Goal: Information Seeking & Learning: Learn about a topic

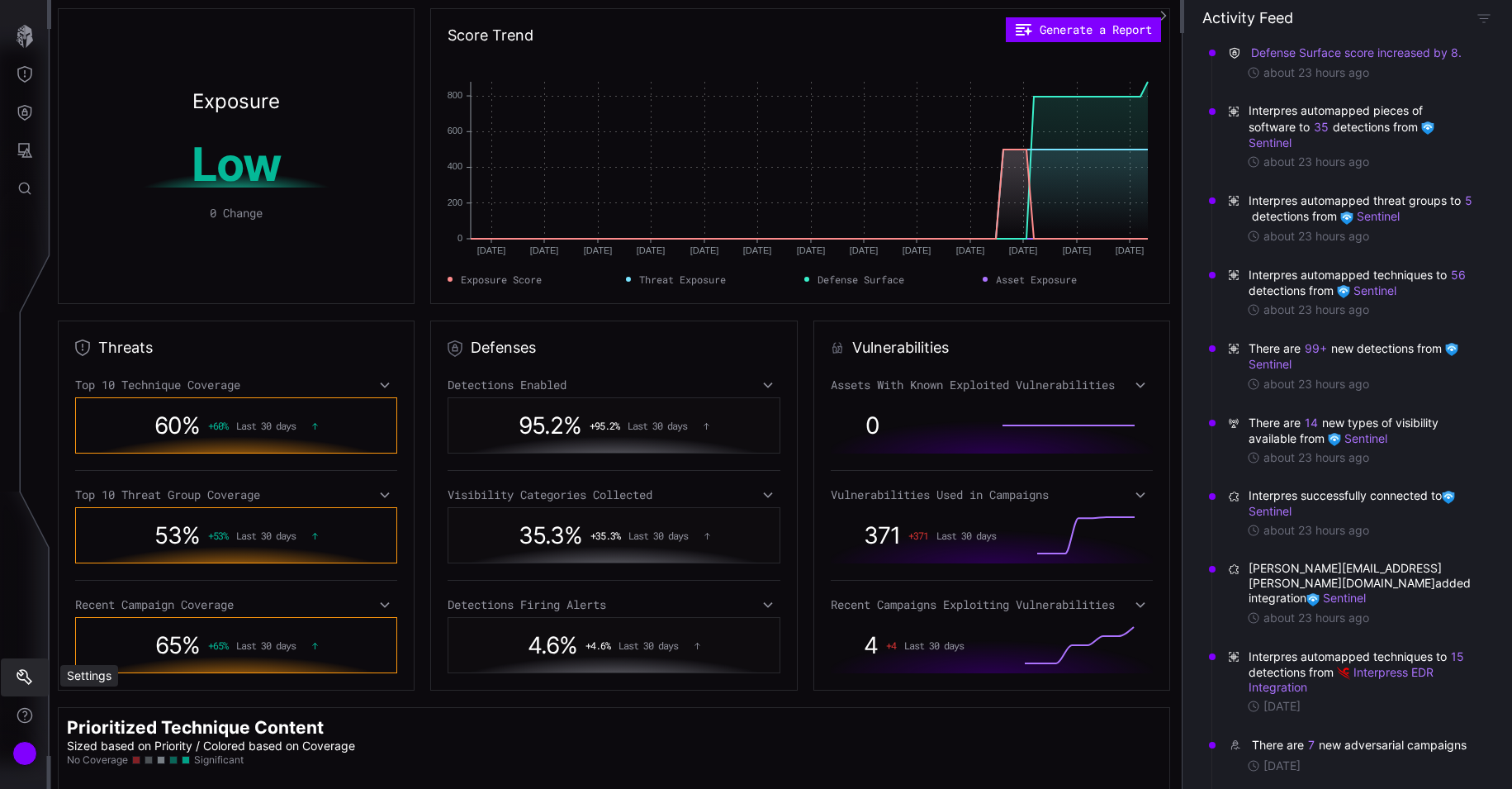
click at [25, 681] on icon "Settings" at bounding box center [25, 677] width 17 height 17
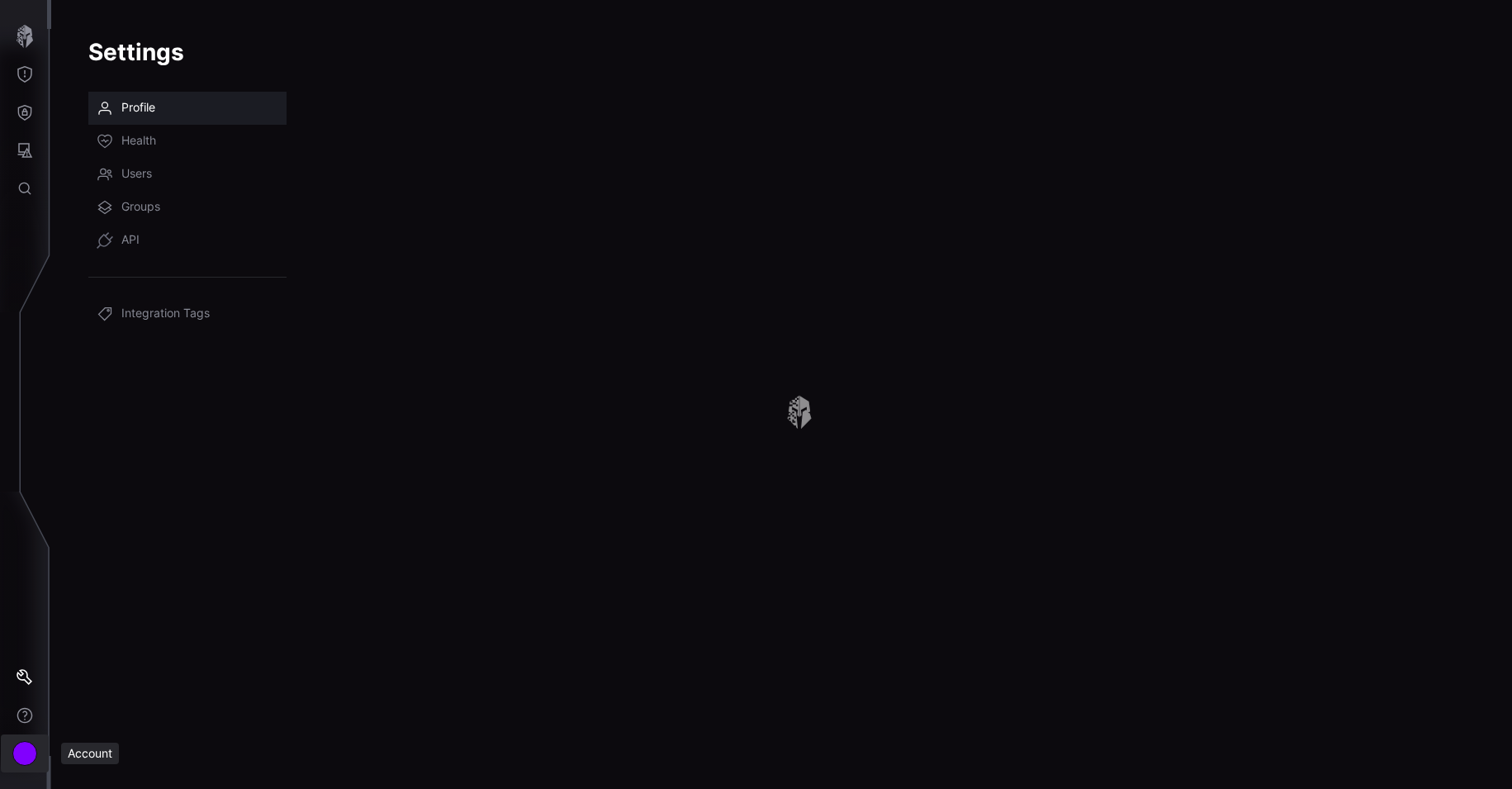
click at [19, 745] on div "Account" at bounding box center [25, 753] width 25 height 25
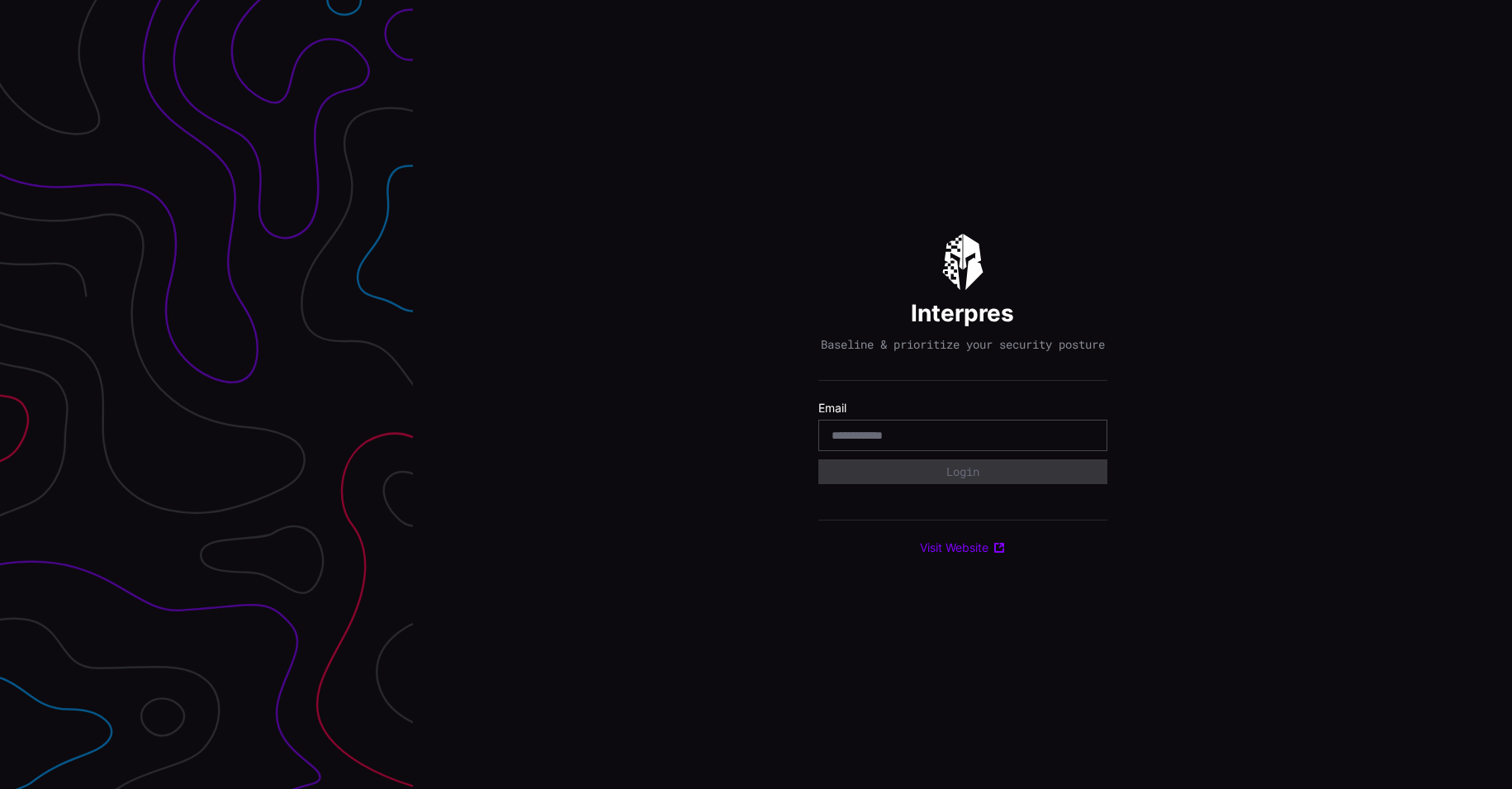
click at [859, 439] on input "email" at bounding box center [962, 435] width 262 height 15
type input "**********"
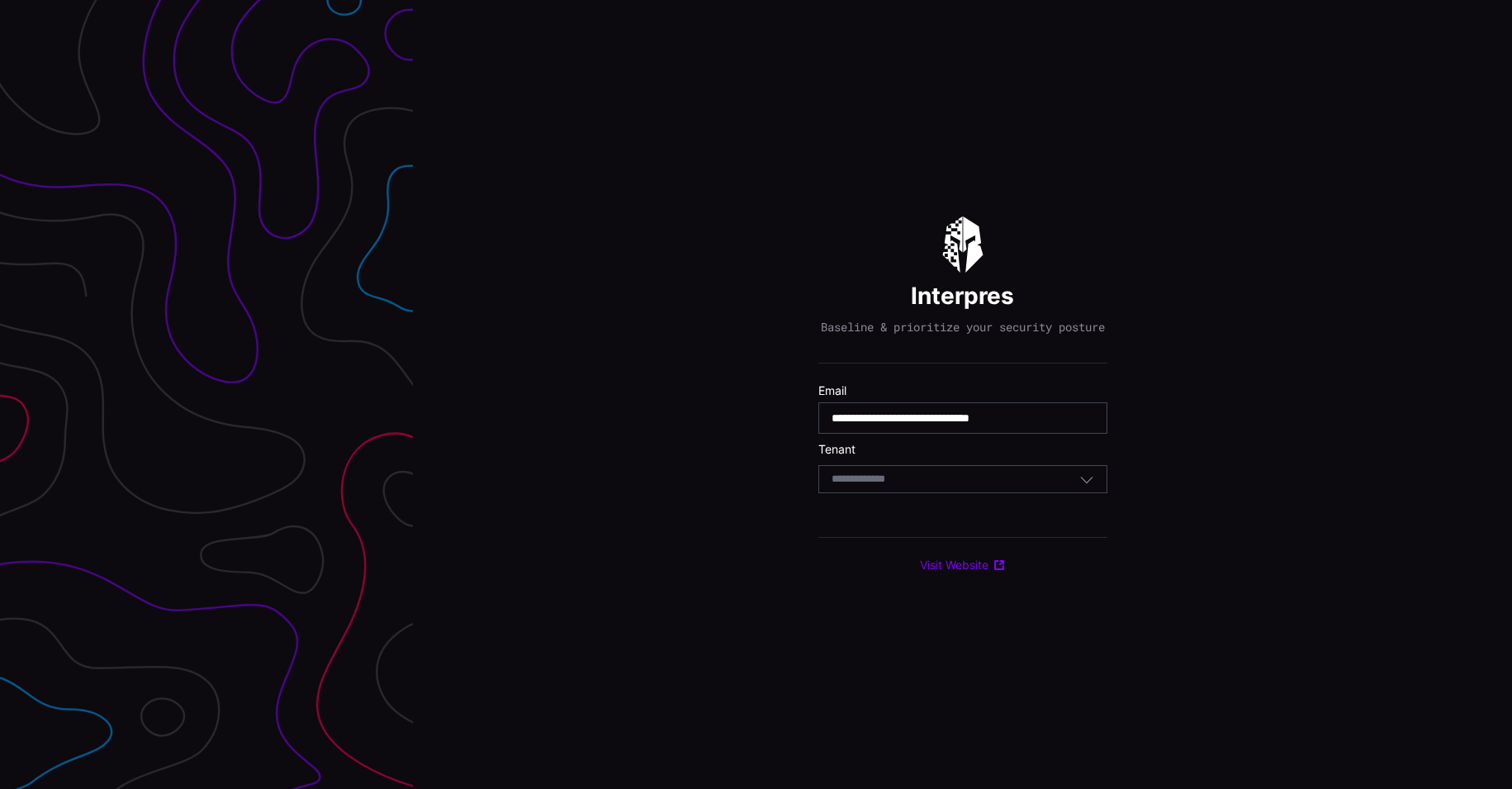
click at [894, 486] on input at bounding box center [874, 479] width 85 height 14
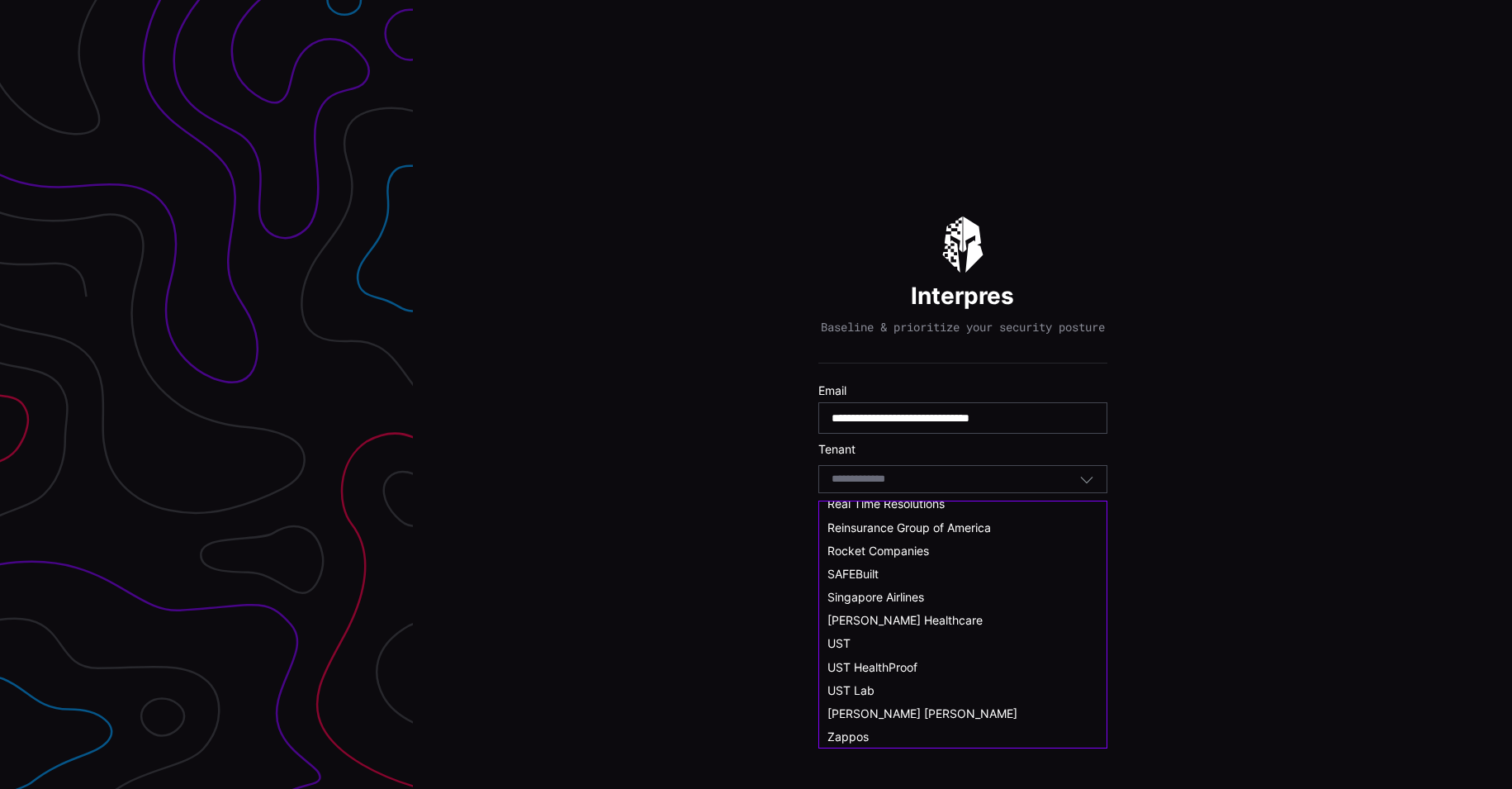
scroll to position [909, 0]
click at [899, 666] on span "UST HealthProof" at bounding box center [872, 666] width 90 height 14
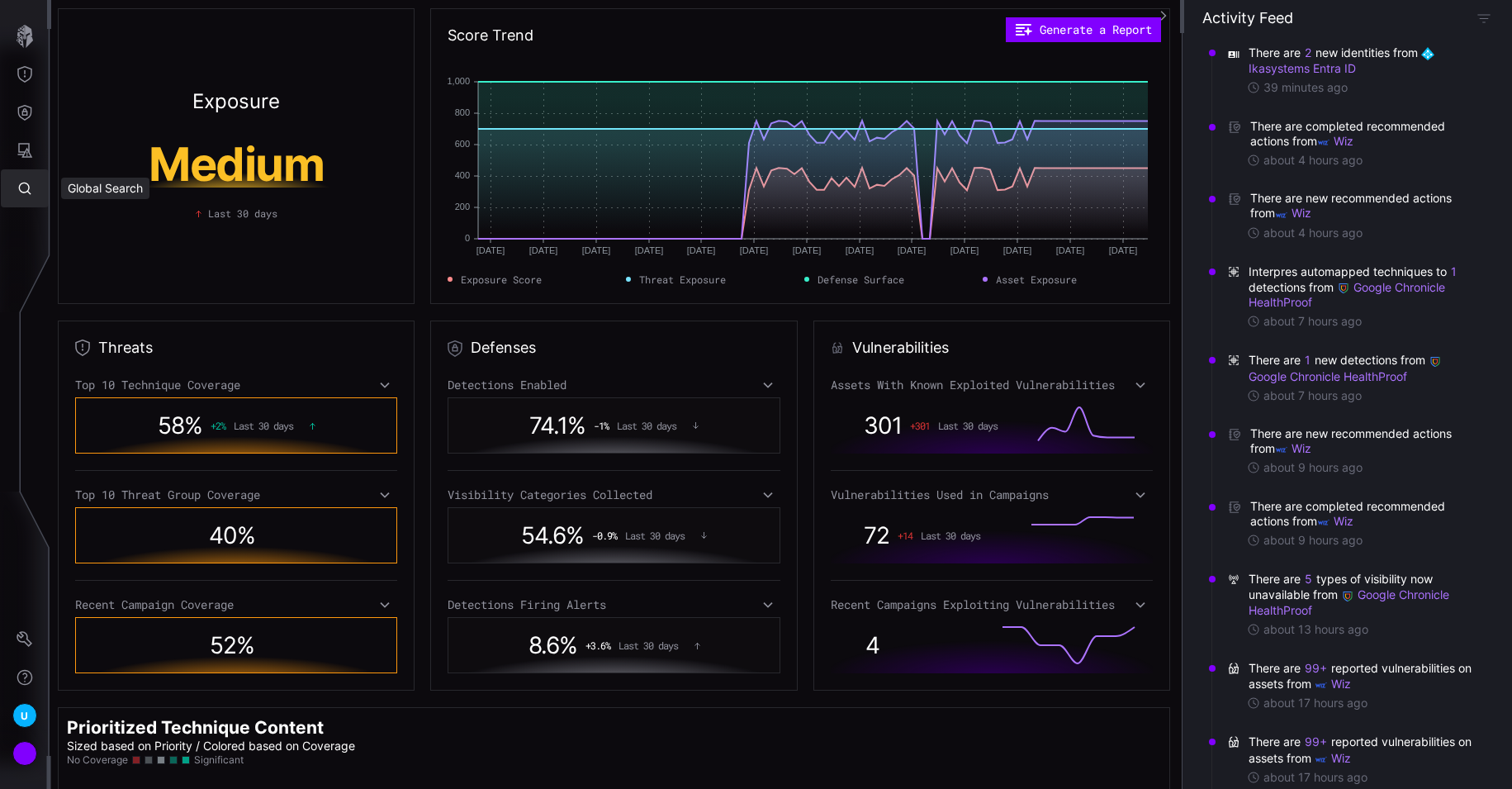
click at [22, 185] on icon "Global Search" at bounding box center [25, 188] width 17 height 17
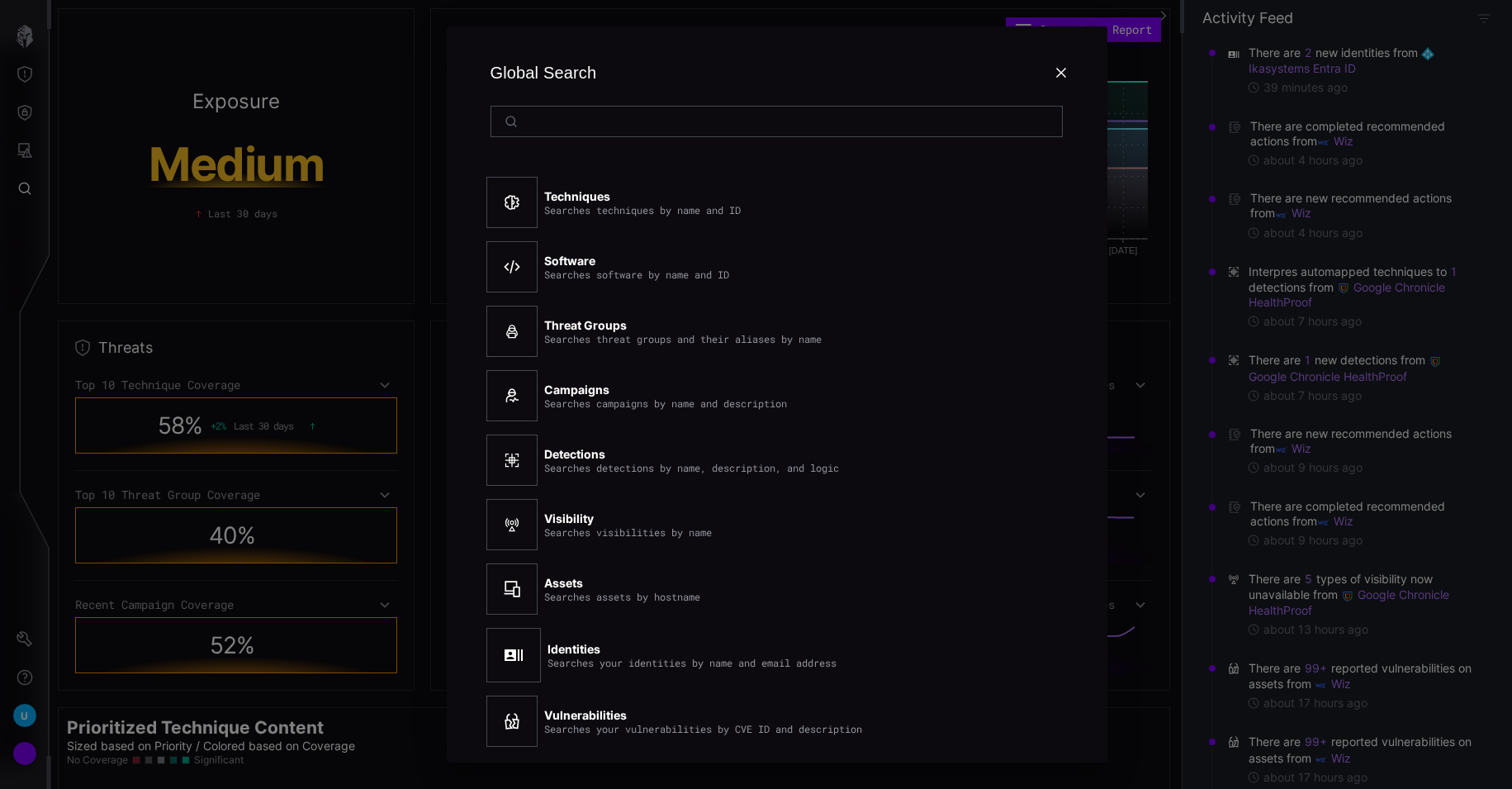
click at [302, 268] on div "Global Search Techniques Searches techniques by name and ID Software Searches s…" at bounding box center [776, 394] width 1470 height 789
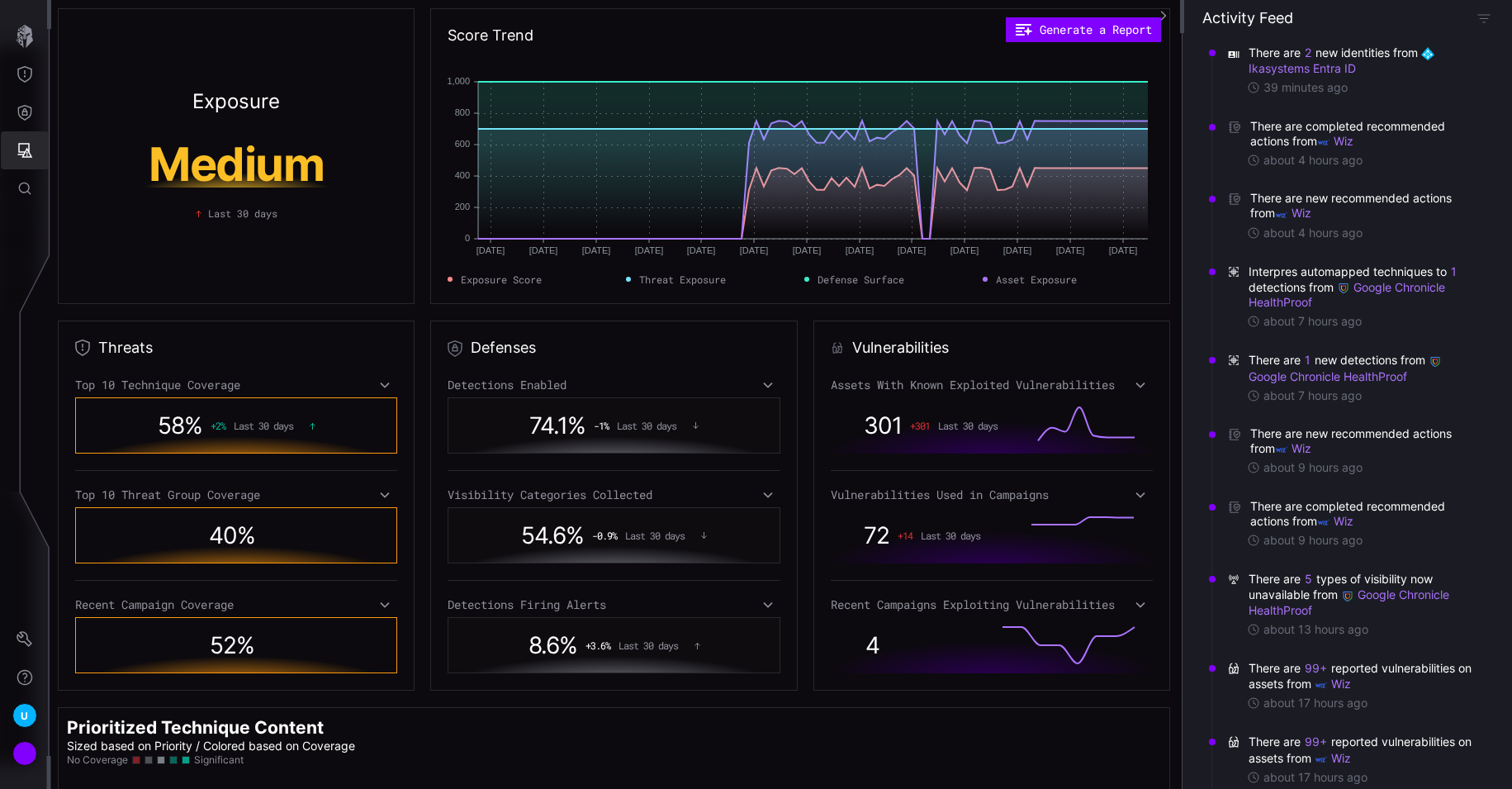
click at [20, 148] on icon "Attack Surface" at bounding box center [25, 150] width 17 height 17
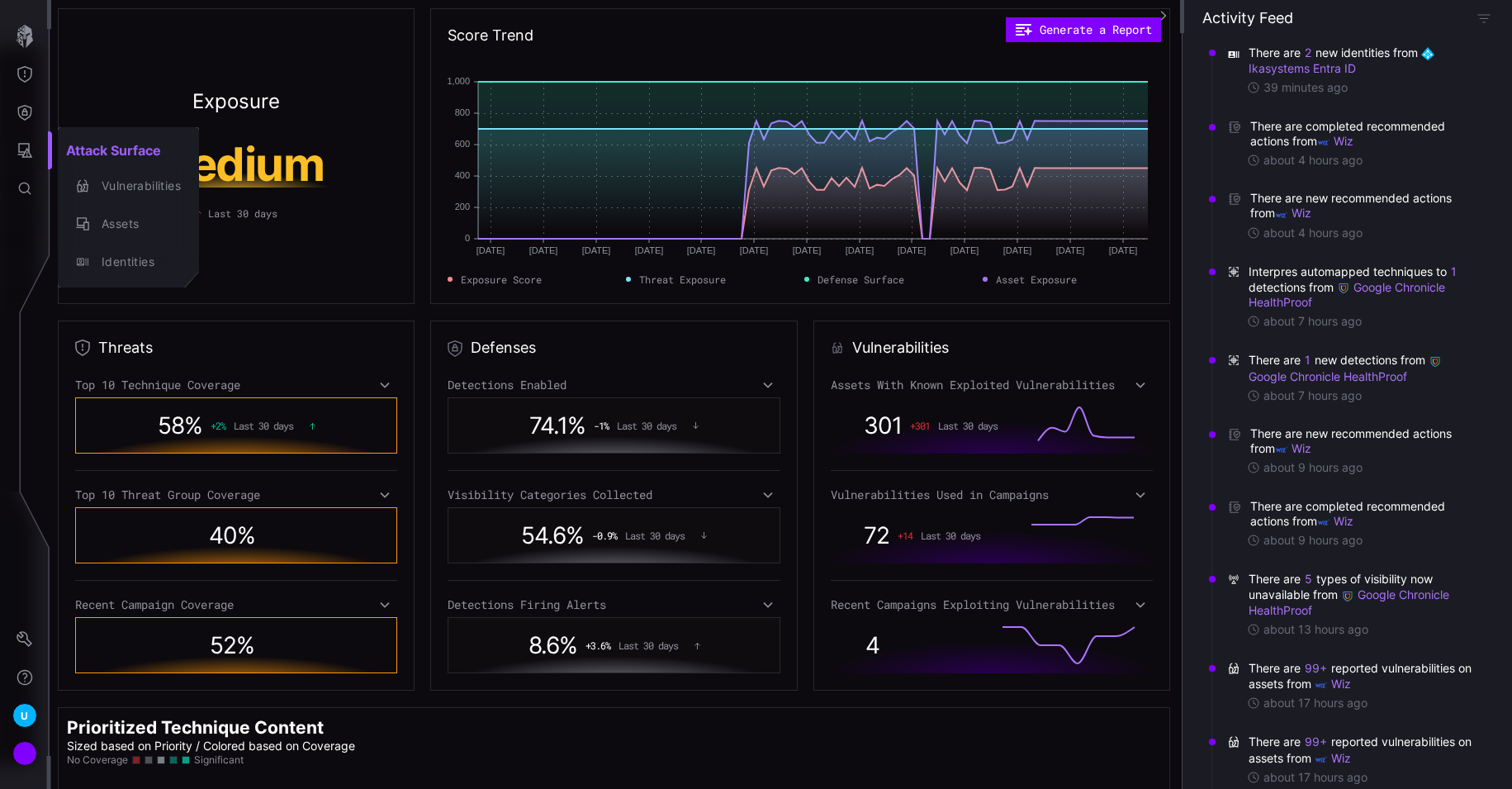
click at [24, 77] on div at bounding box center [756, 394] width 1512 height 789
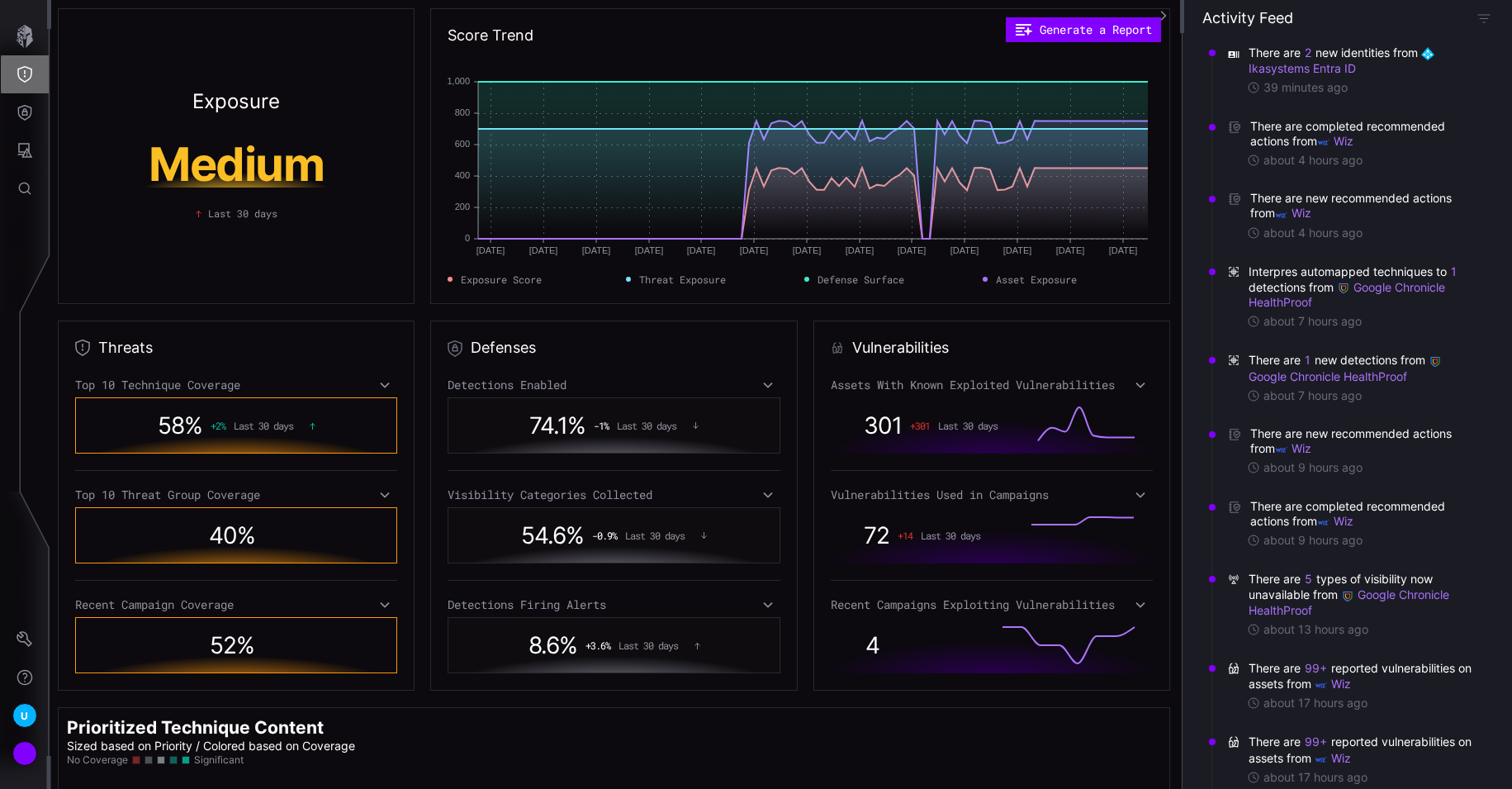
click at [28, 70] on icon "Threat Exposure" at bounding box center [25, 74] width 17 height 17
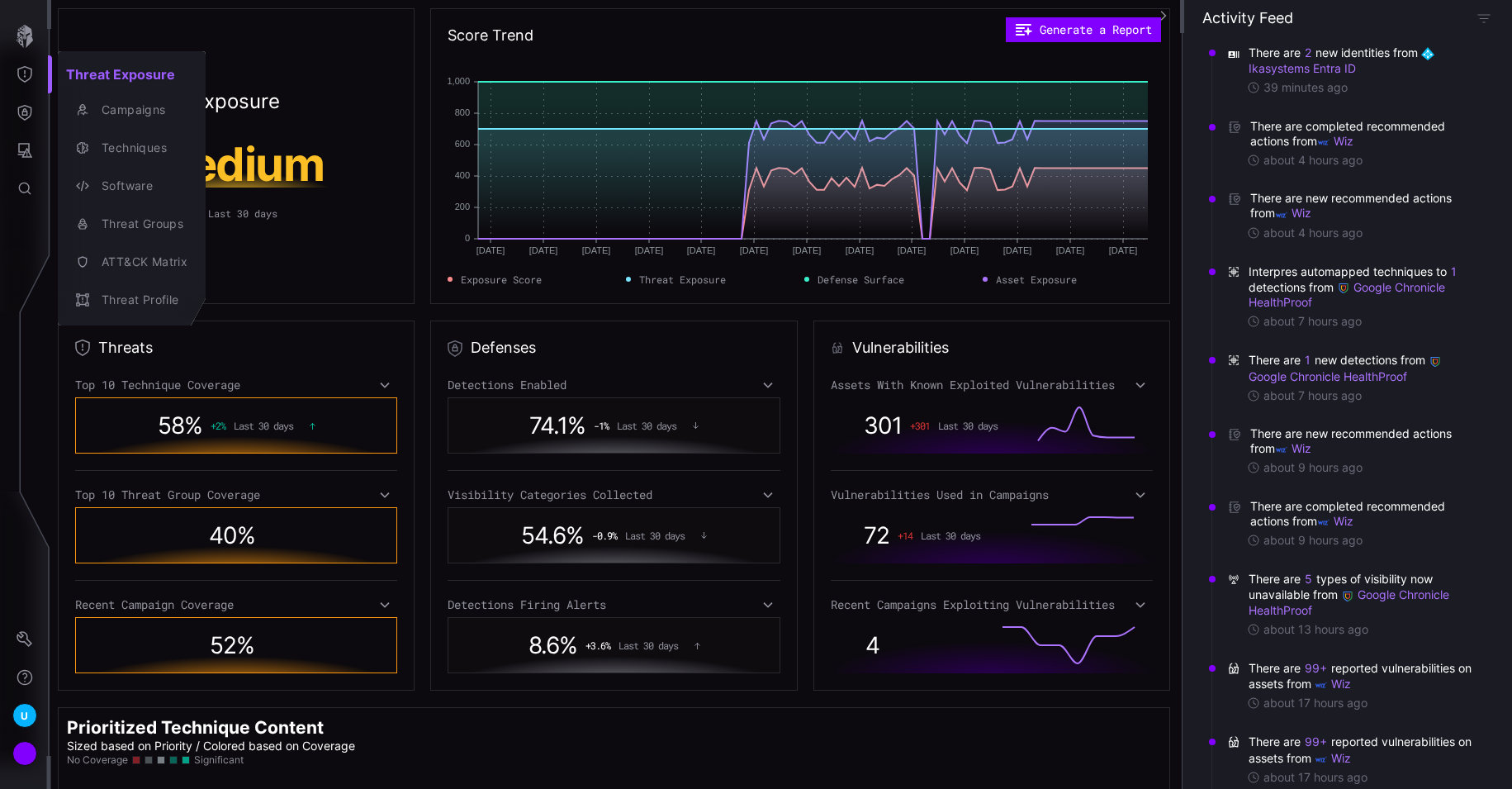
click at [17, 108] on div at bounding box center [756, 394] width 1512 height 789
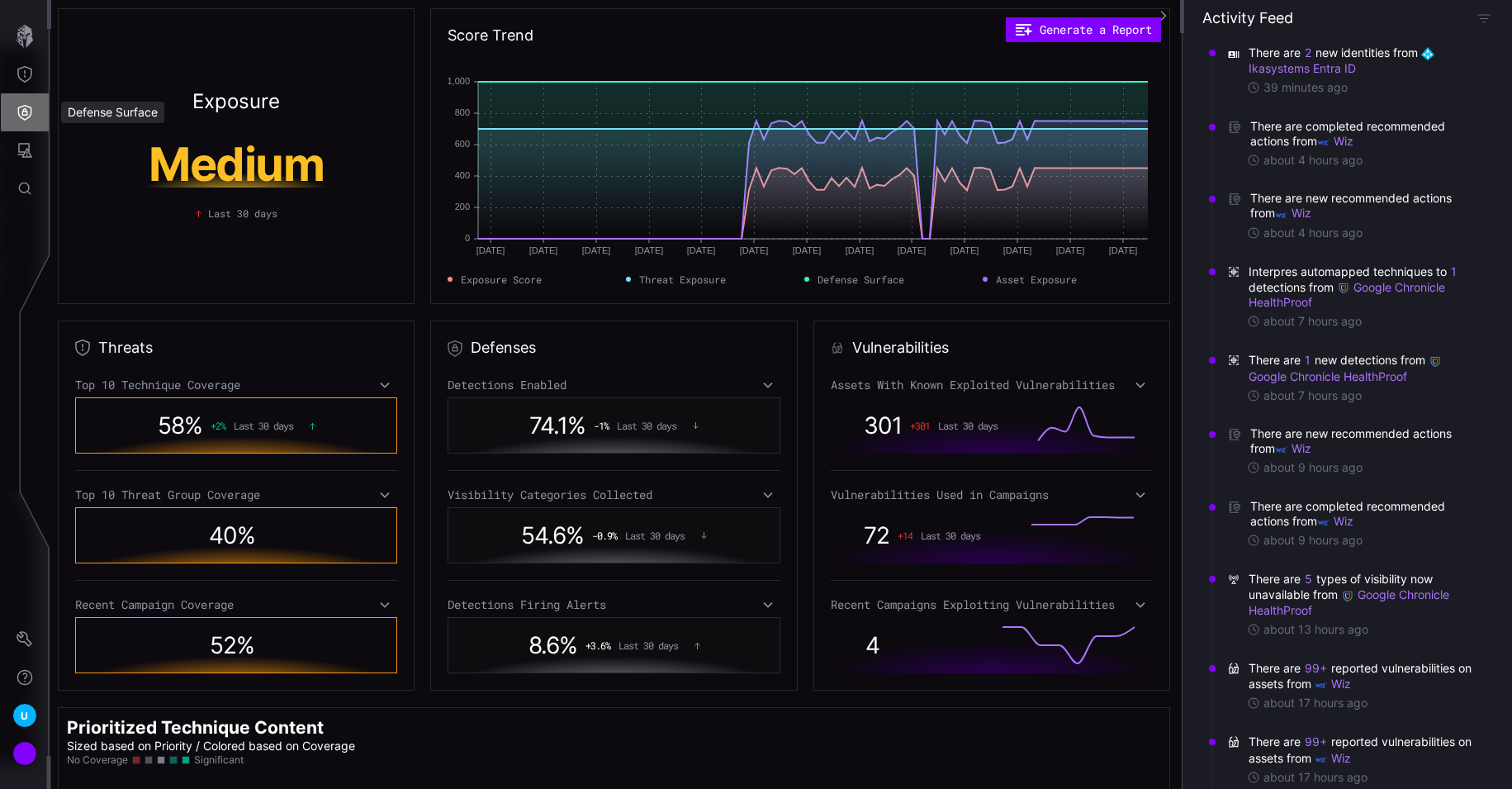
click at [22, 112] on icon "Defense Surface" at bounding box center [25, 113] width 14 height 16
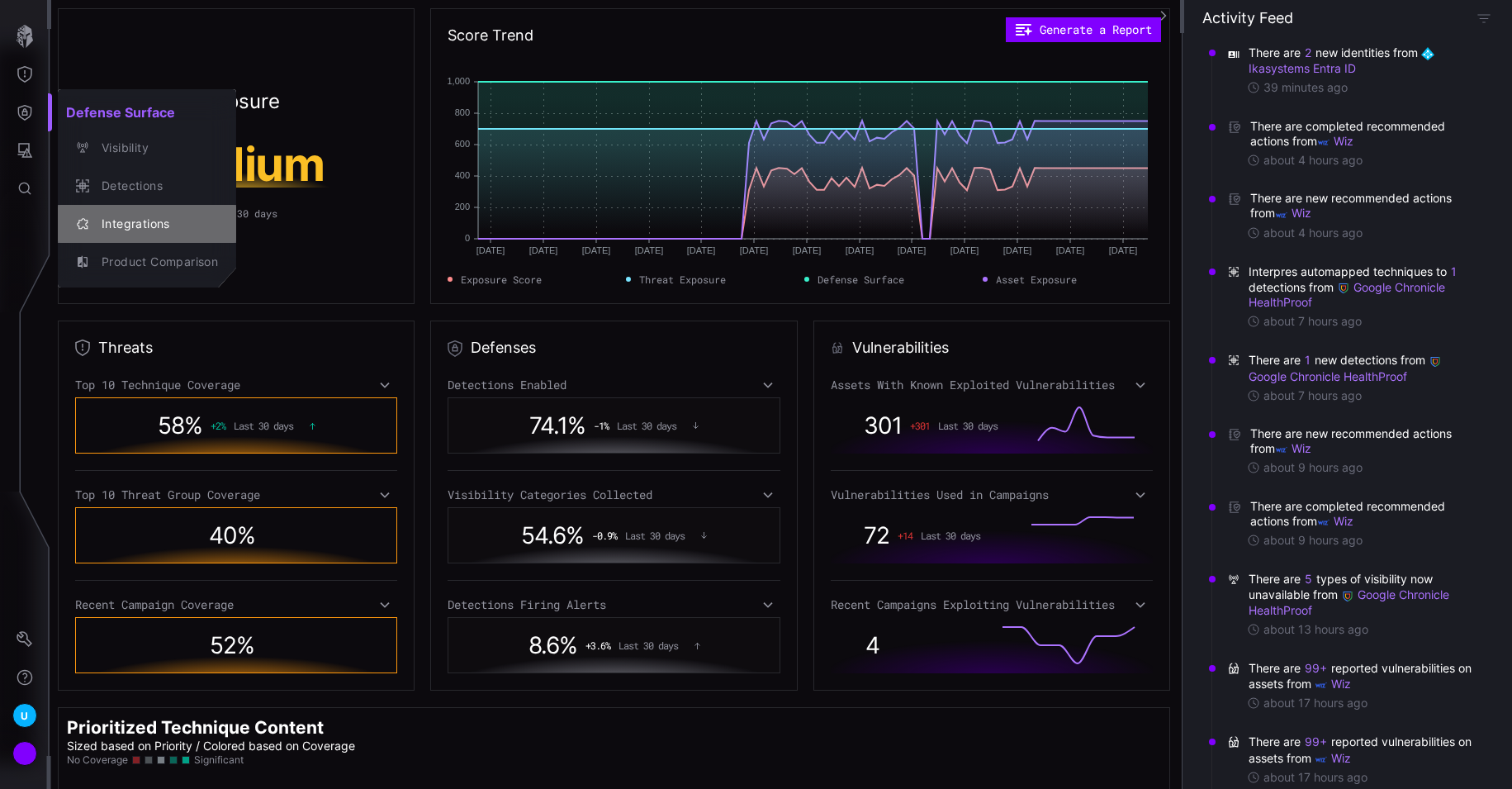
click at [119, 225] on div "Integrations" at bounding box center [156, 223] width 125 height 20
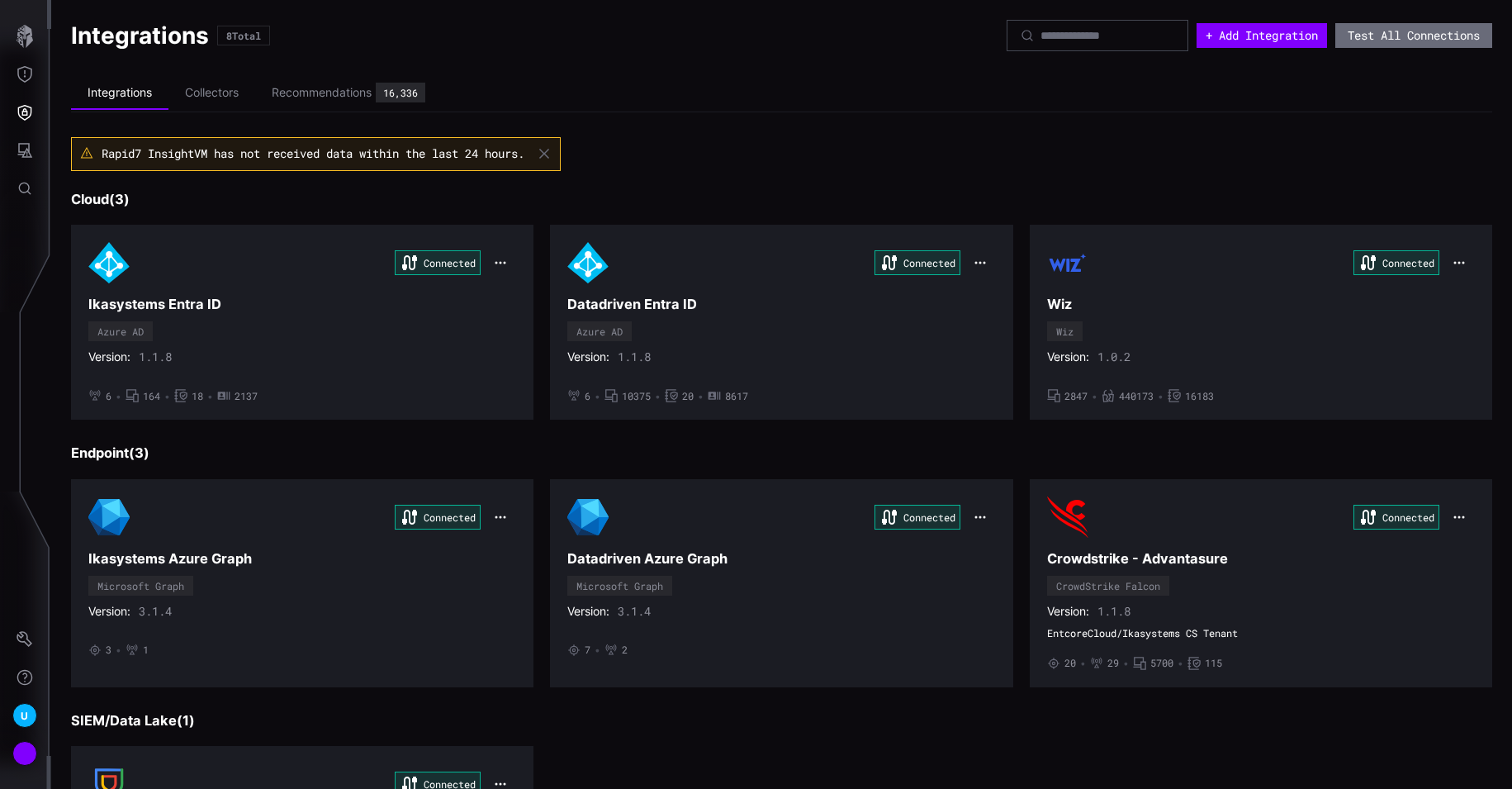
click at [1300, 294] on div "Connected Wiz Wiz Version: 1.0.2 • 2847 • 440173 • 16183" at bounding box center [1260, 322] width 428 height 160
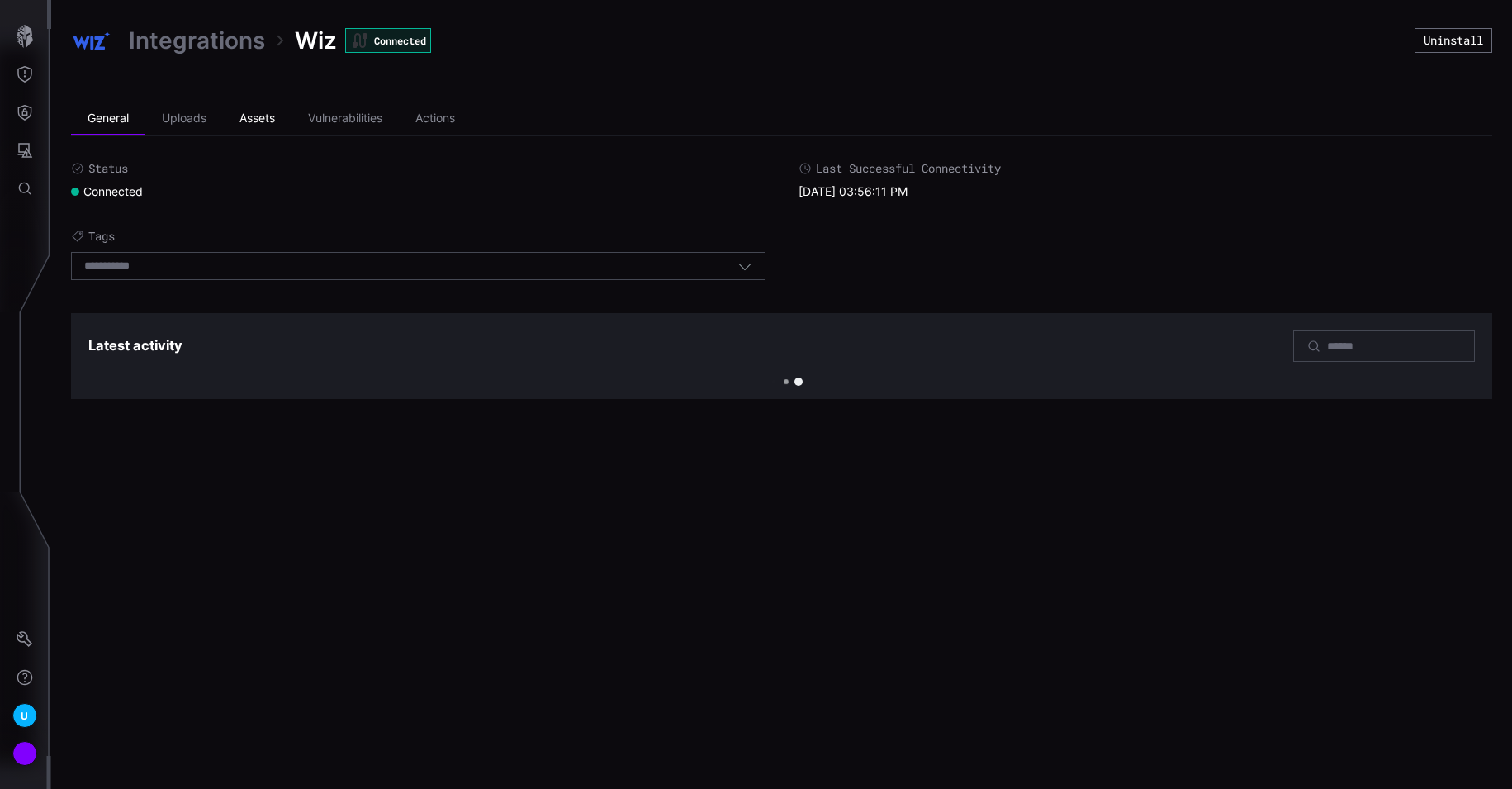
click at [263, 121] on li "Assets" at bounding box center [257, 118] width 68 height 33
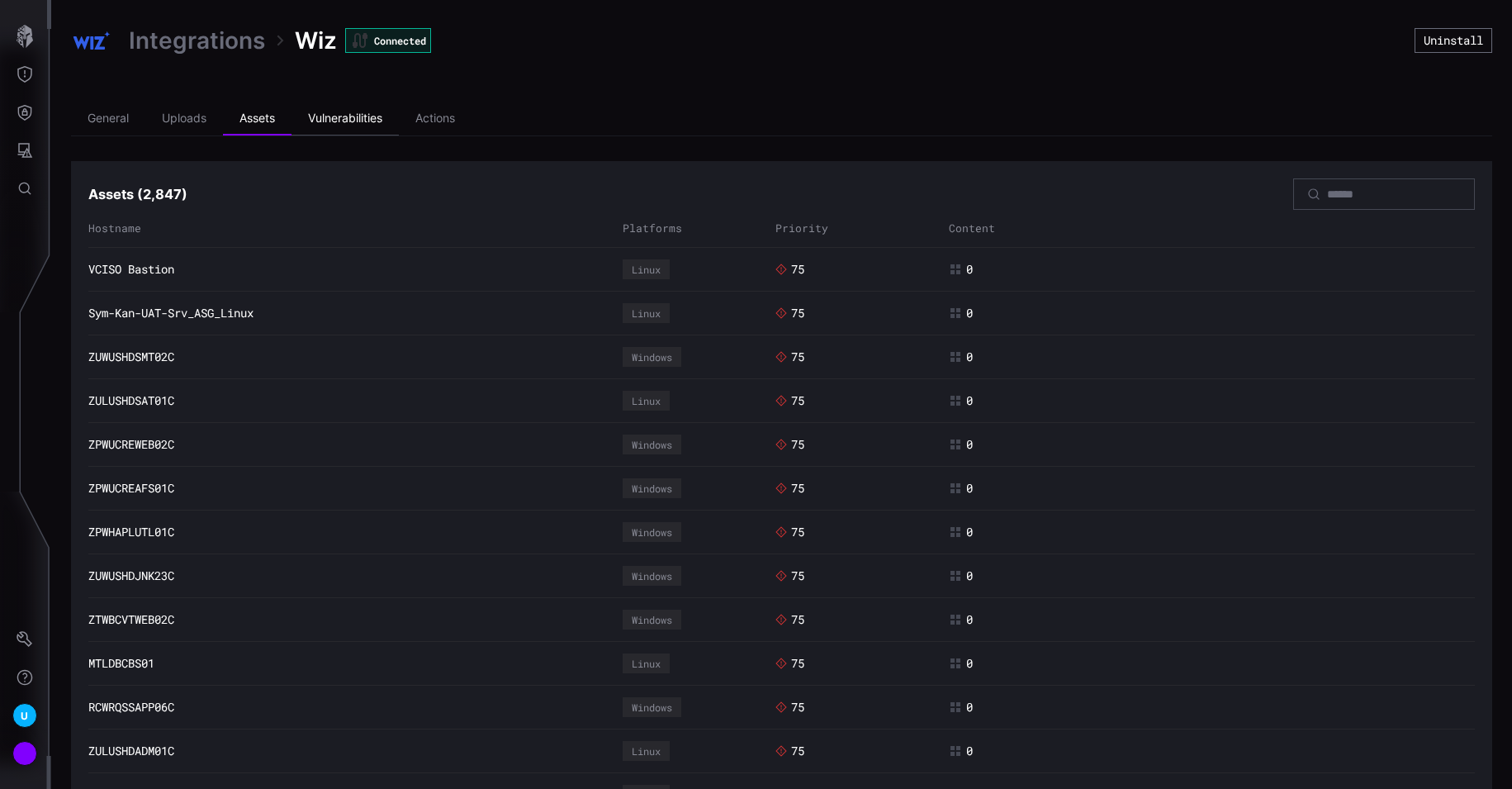
click at [326, 123] on li "Vulnerabilities" at bounding box center [345, 118] width 108 height 33
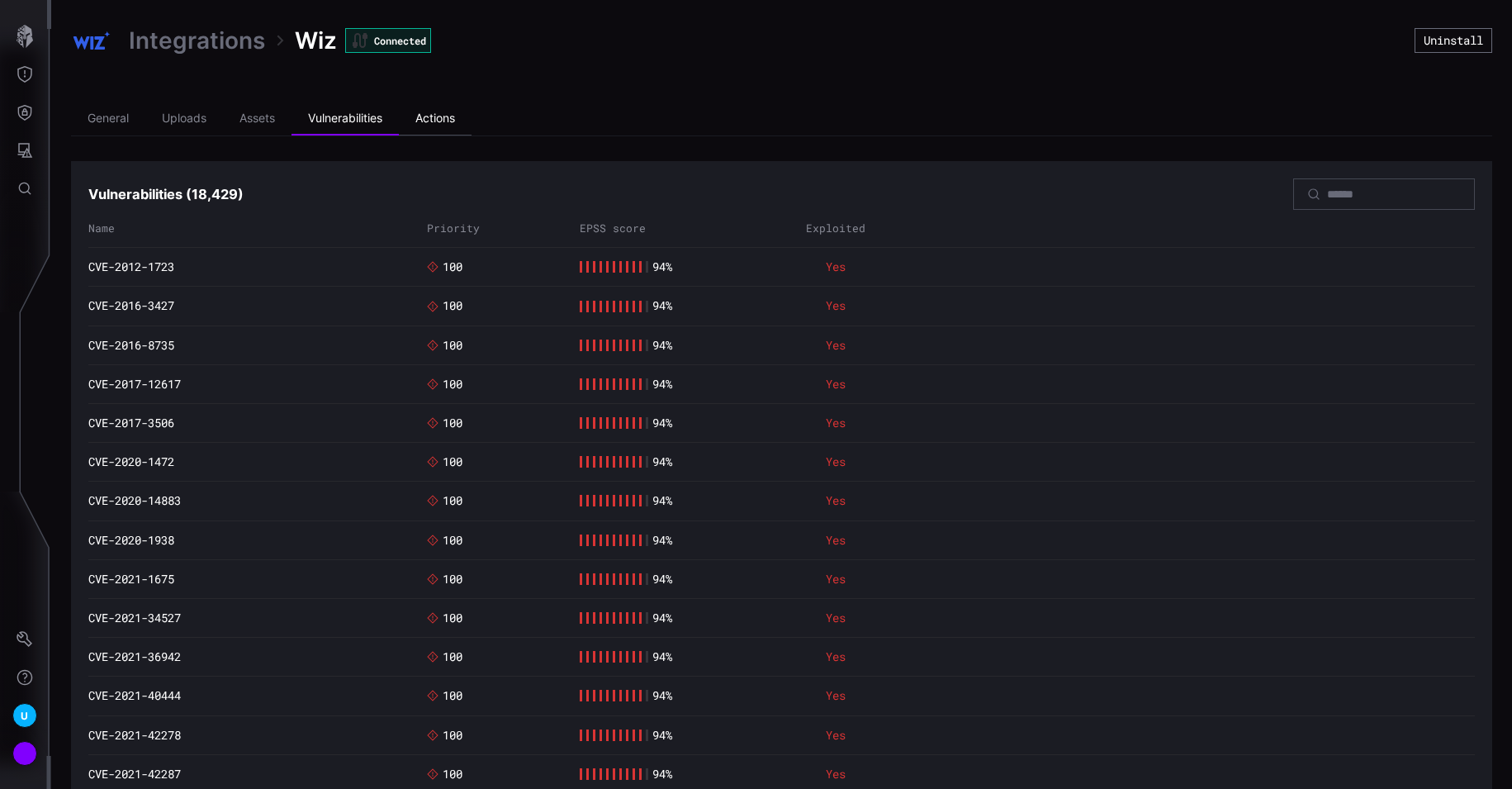
click at [453, 127] on li "Actions" at bounding box center [435, 118] width 73 height 33
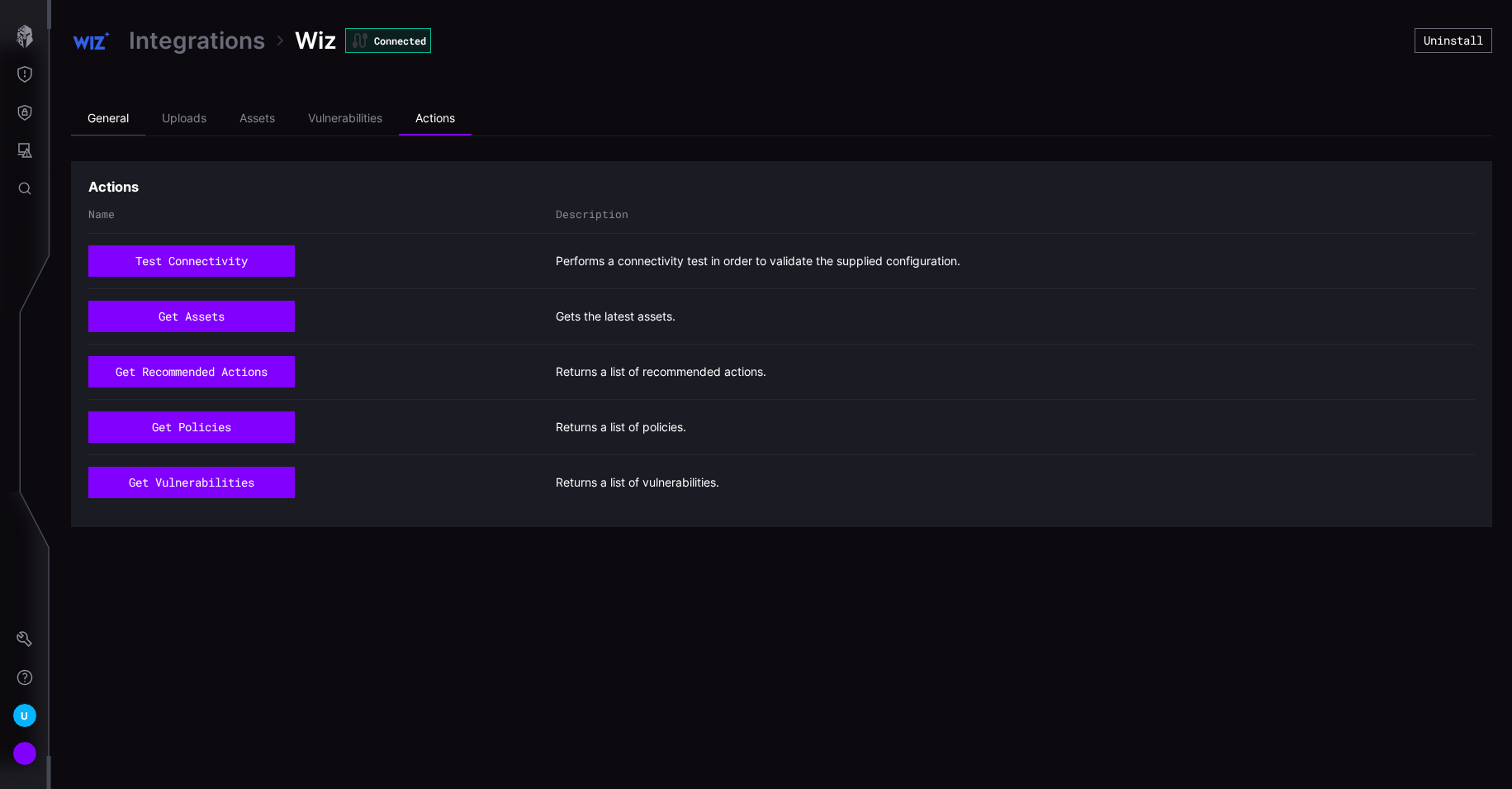
click at [98, 126] on li "General" at bounding box center [109, 118] width 75 height 33
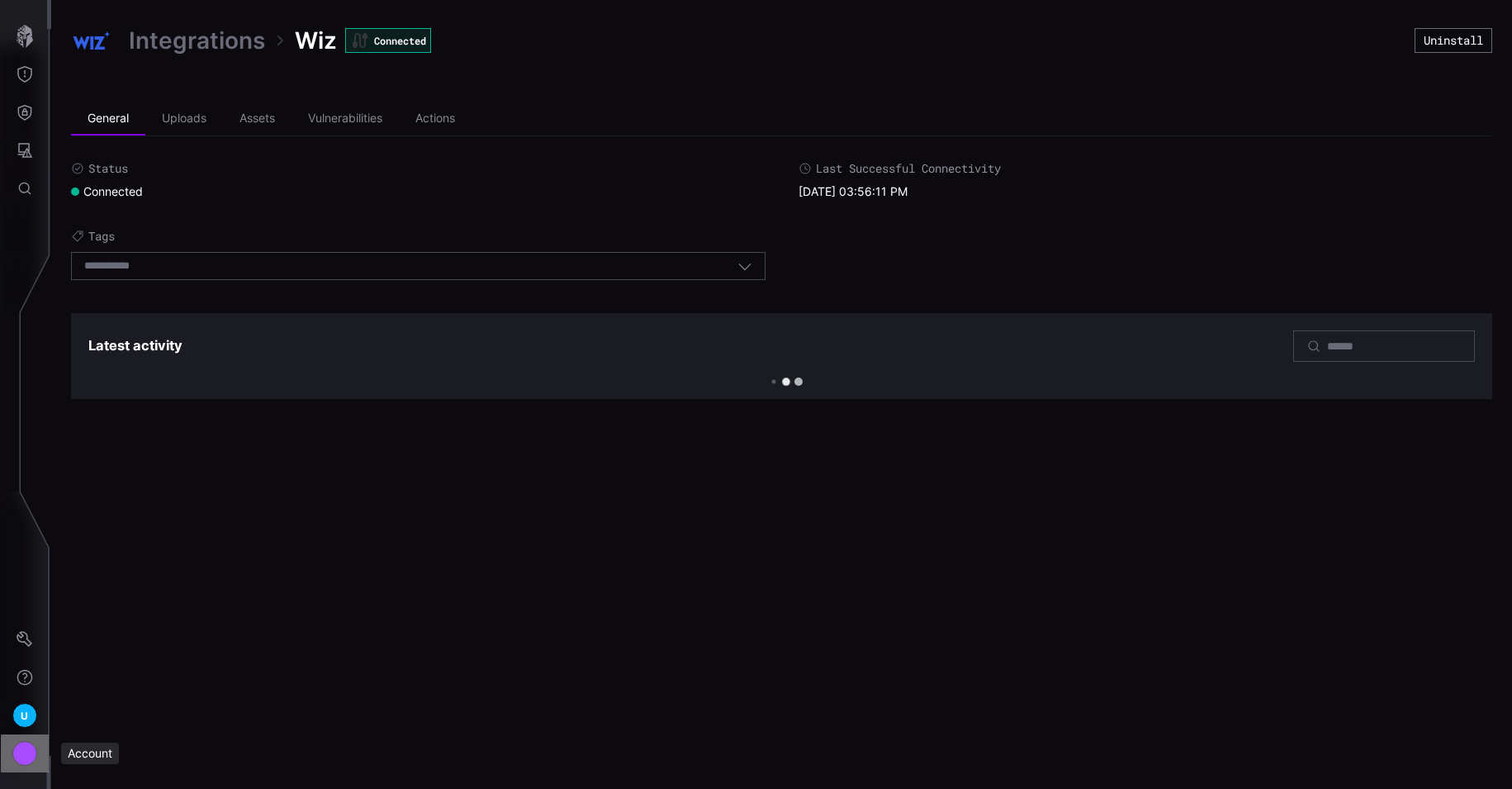
click at [25, 757] on div "Account" at bounding box center [25, 753] width 25 height 25
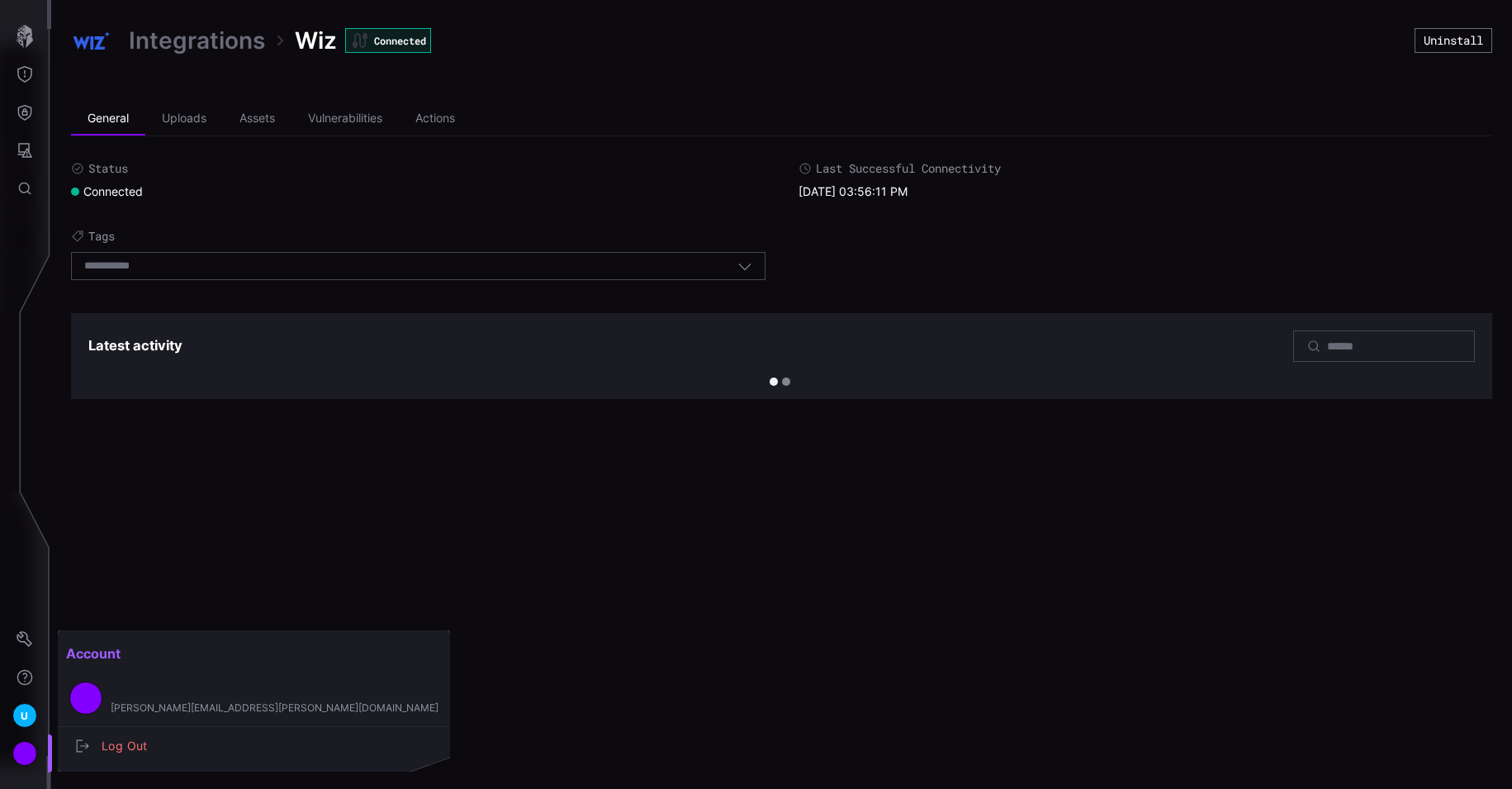
click at [20, 714] on div at bounding box center [756, 394] width 1512 height 789
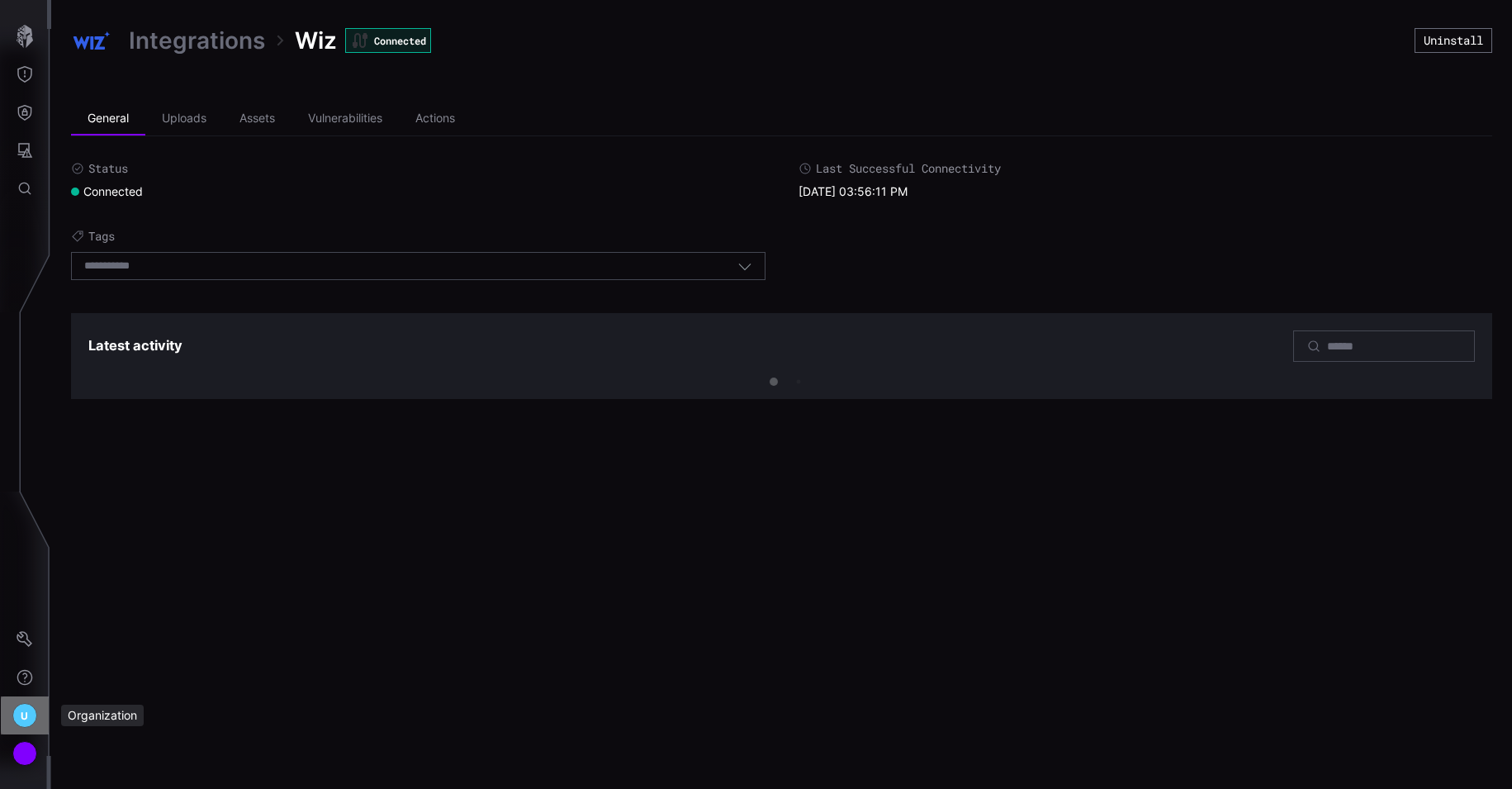
click at [21, 715] on span "U" at bounding box center [24, 715] width 7 height 17
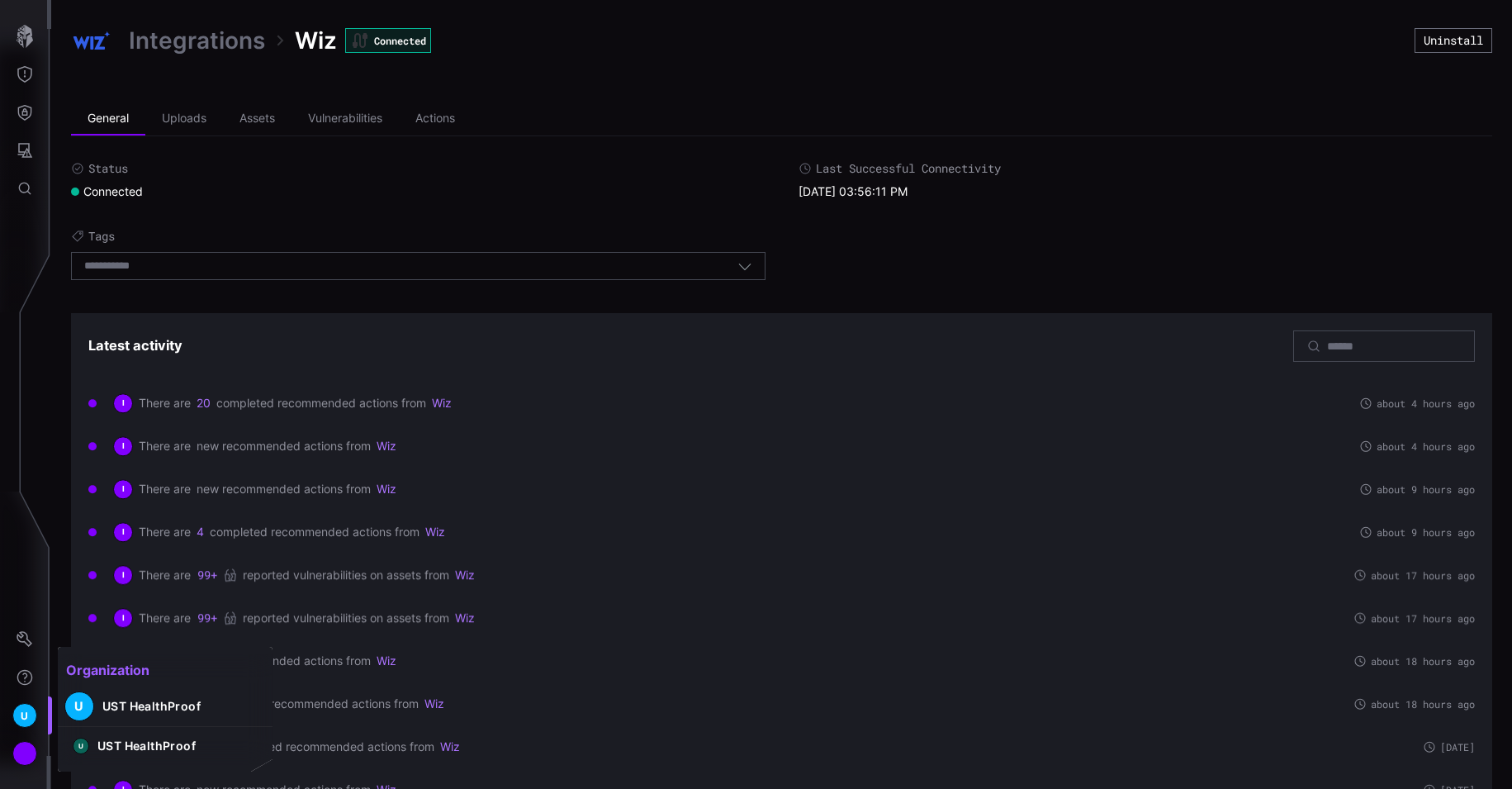
click at [217, 511] on div at bounding box center [756, 394] width 1512 height 789
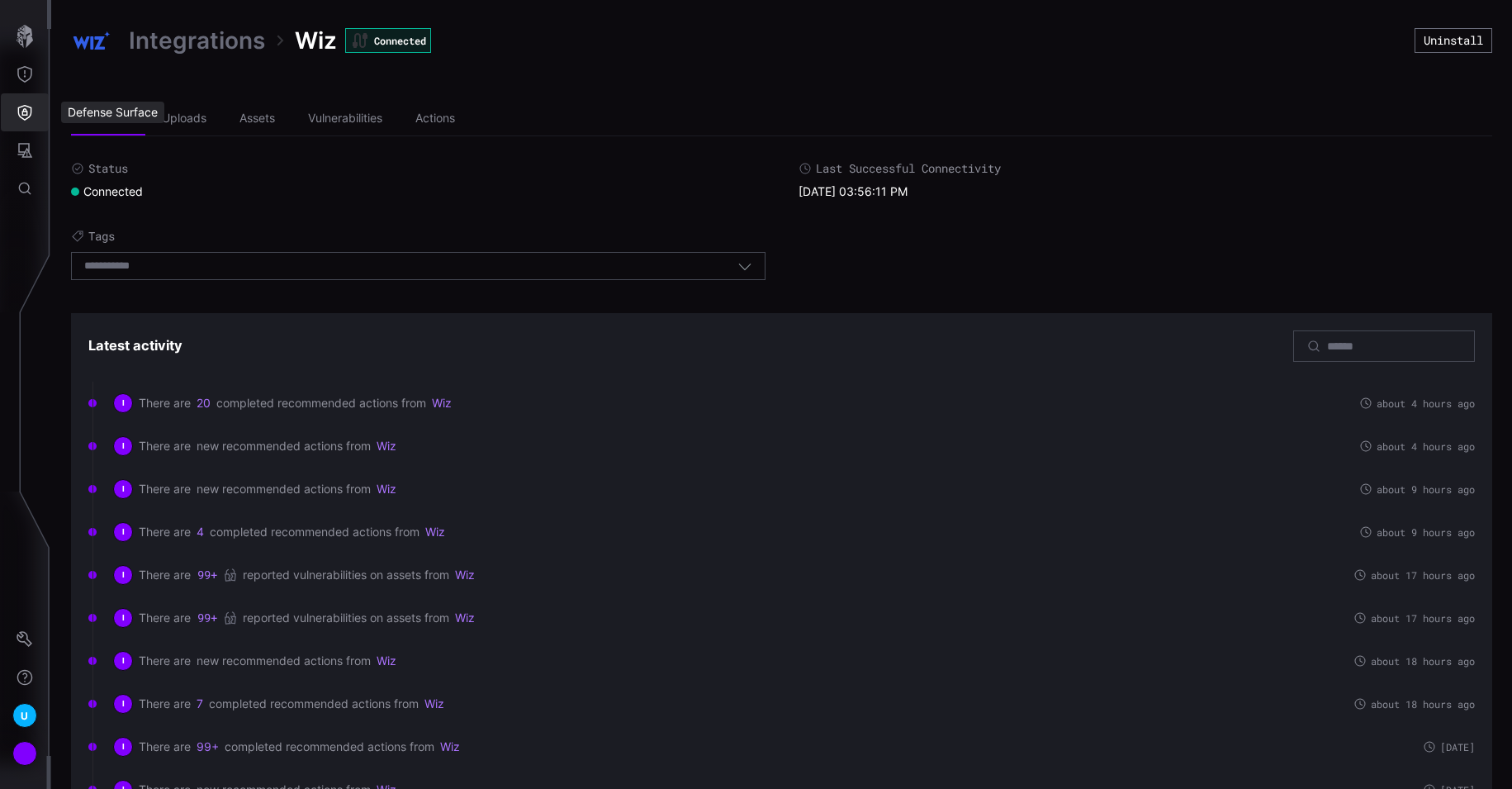
click at [31, 118] on icon "Defense Surface" at bounding box center [25, 112] width 17 height 17
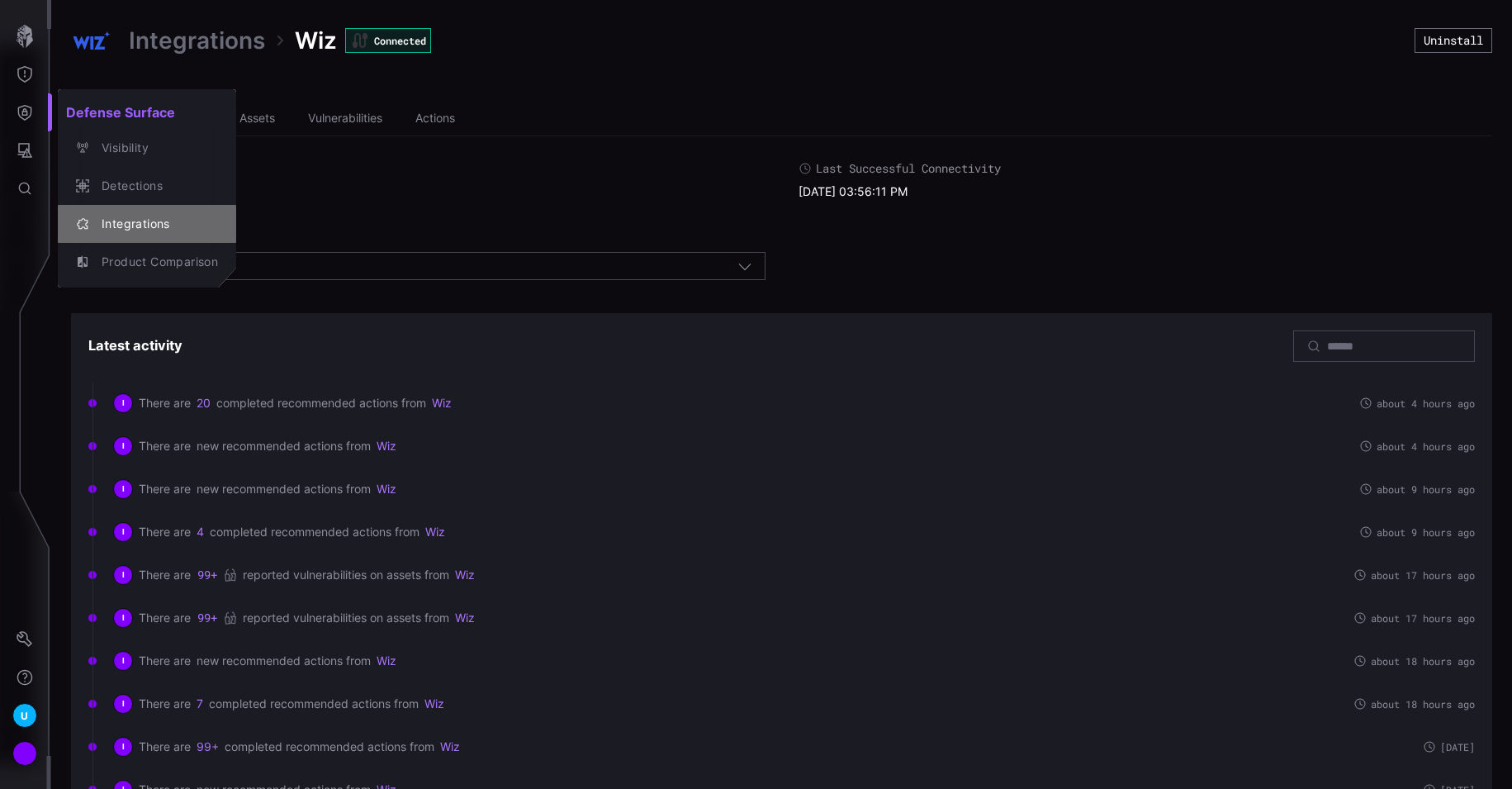
click at [125, 225] on div "Integrations" at bounding box center [156, 223] width 125 height 20
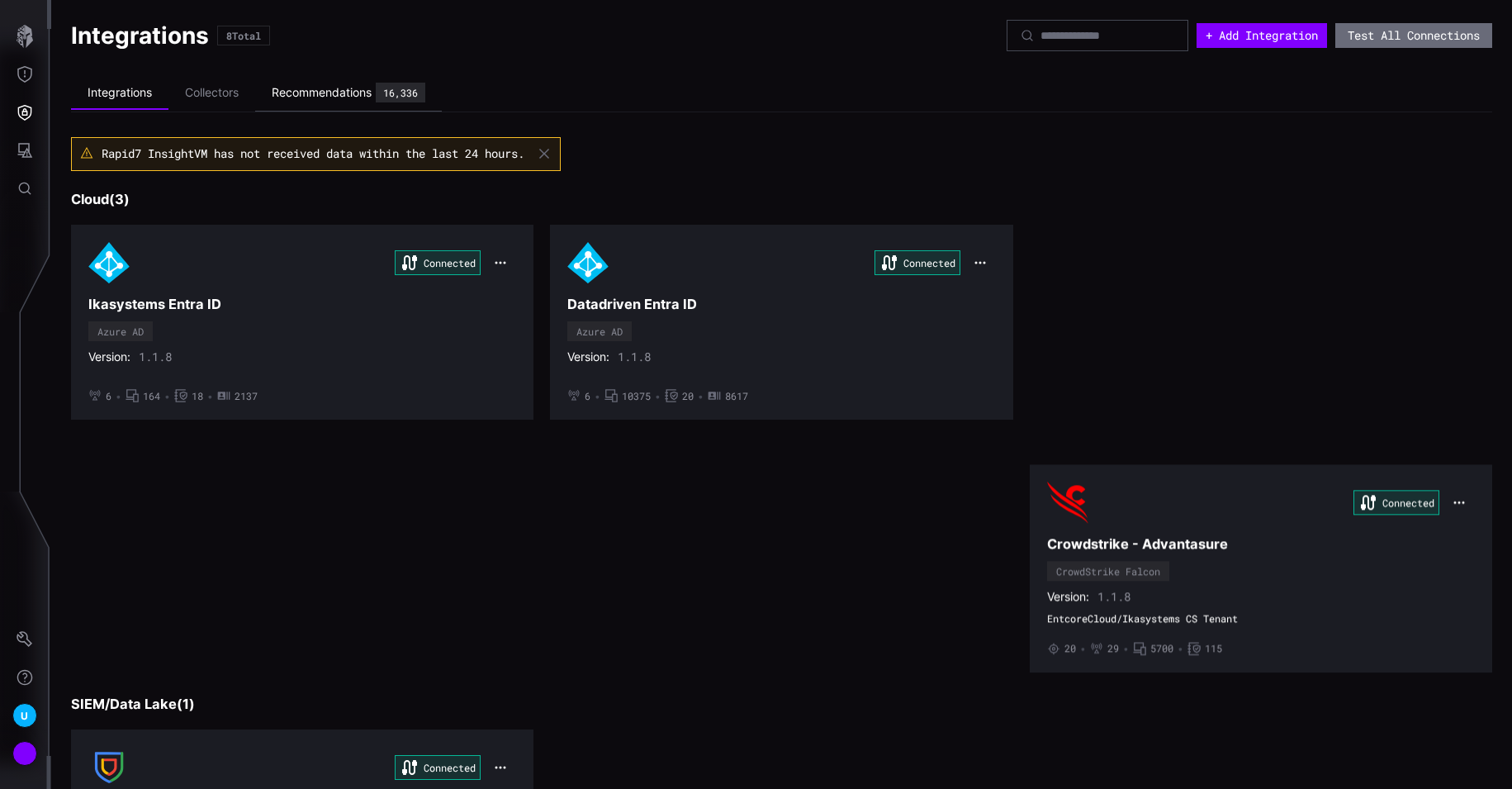
click at [294, 93] on div "Recommendations" at bounding box center [321, 93] width 100 height 15
